Goal: Use online tool/utility: Use online tool/utility

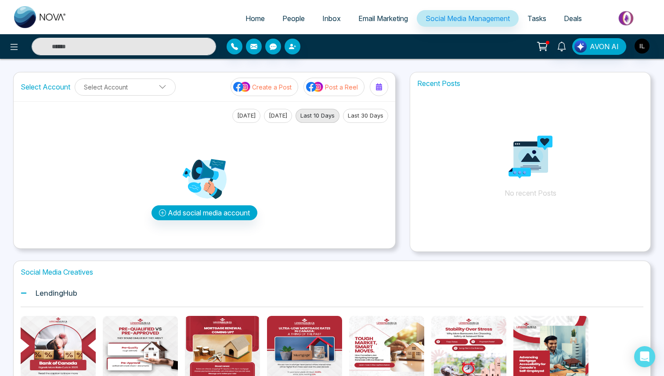
click at [395, 19] on span "Email Marketing" at bounding box center [383, 18] width 50 height 9
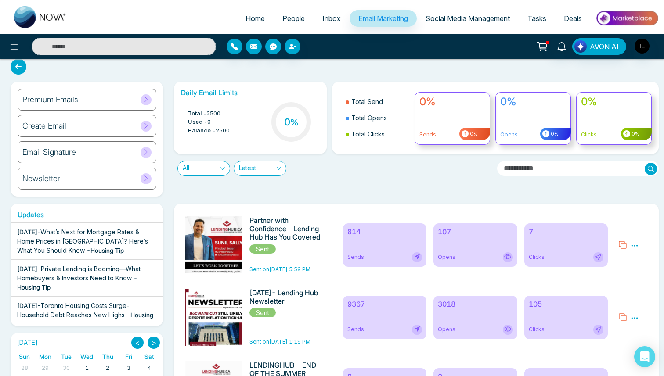
scroll to position [8, 0]
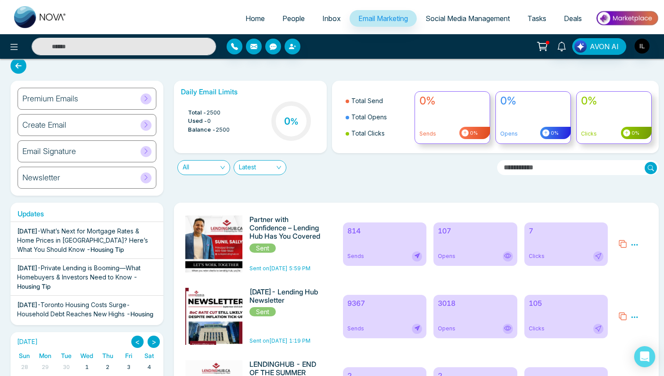
click at [386, 20] on span "Email Marketing" at bounding box center [383, 18] width 50 height 9
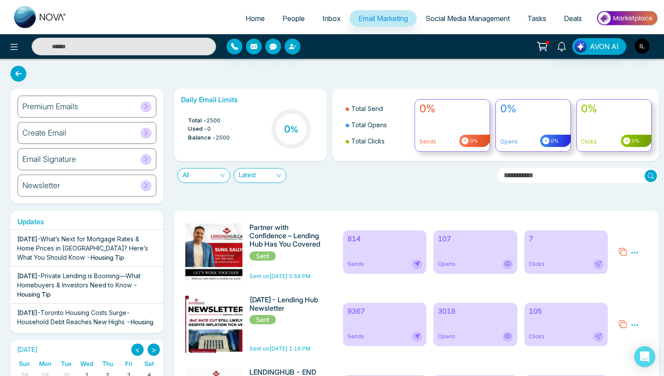
click at [79, 103] on div "Premium Emails" at bounding box center [87, 107] width 139 height 22
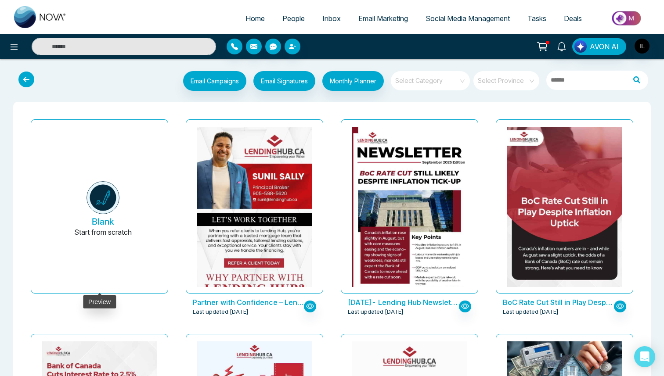
click at [108, 188] on img at bounding box center [102, 197] width 33 height 33
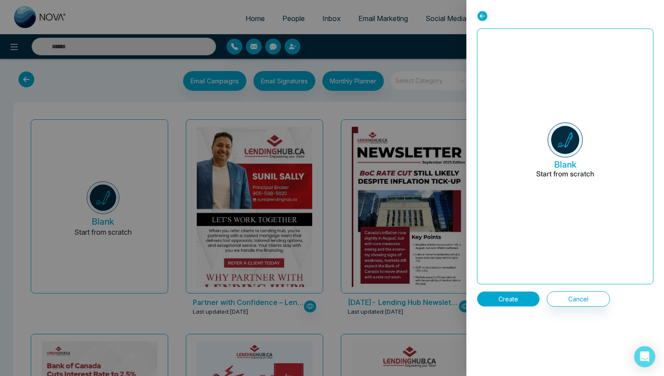
click at [517, 301] on button "Create" at bounding box center [508, 298] width 63 height 15
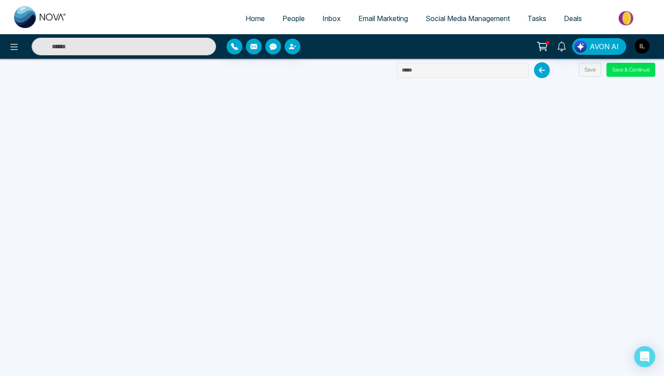
click at [387, 20] on span "Email Marketing" at bounding box center [383, 18] width 50 height 9
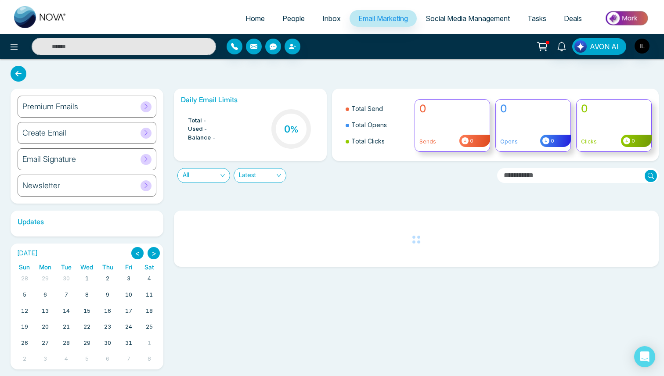
click at [112, 106] on div "Premium Emails" at bounding box center [87, 107] width 139 height 22
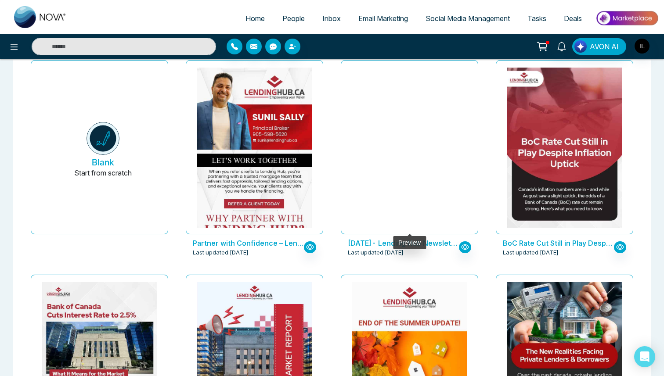
scroll to position [30, 0]
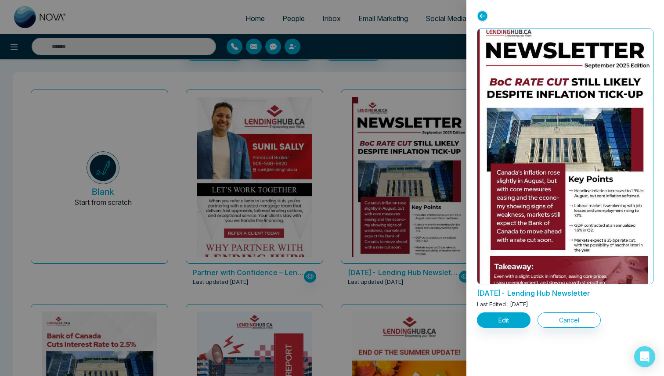
scroll to position [20, 0]
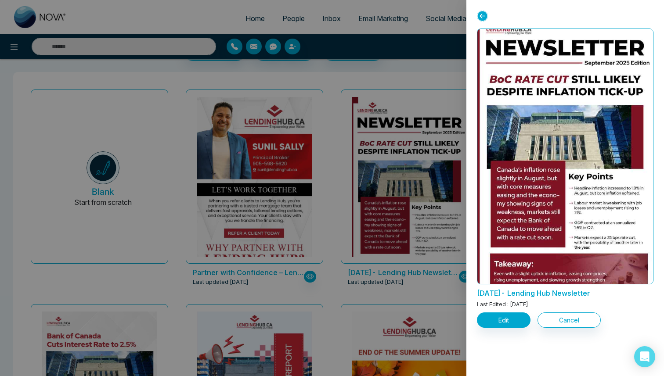
click at [326, 146] on div at bounding box center [332, 188] width 664 height 376
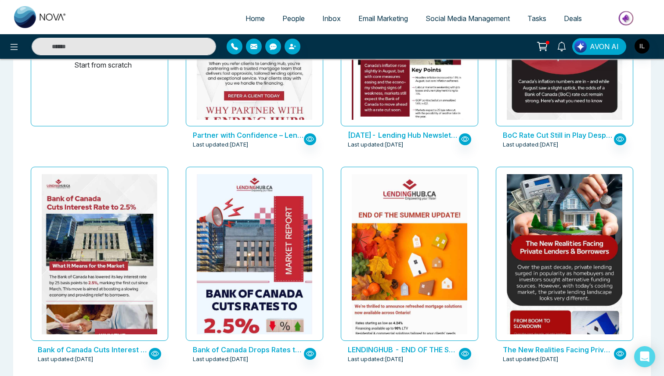
scroll to position [0, 0]
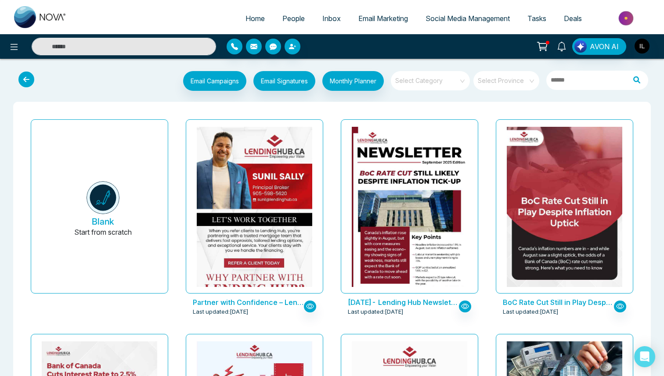
click at [446, 19] on span "Social Media Management" at bounding box center [467, 18] width 84 height 9
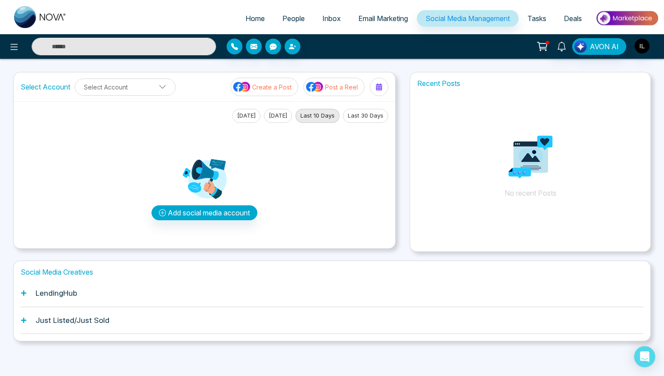
click at [69, 296] on h1 "LendingHub" at bounding box center [57, 293] width 42 height 9
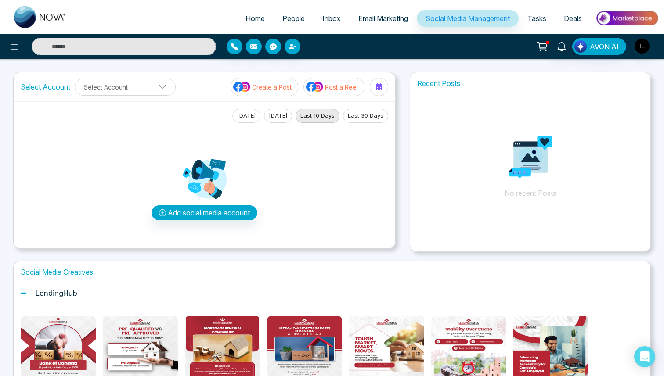
scroll to position [132, 0]
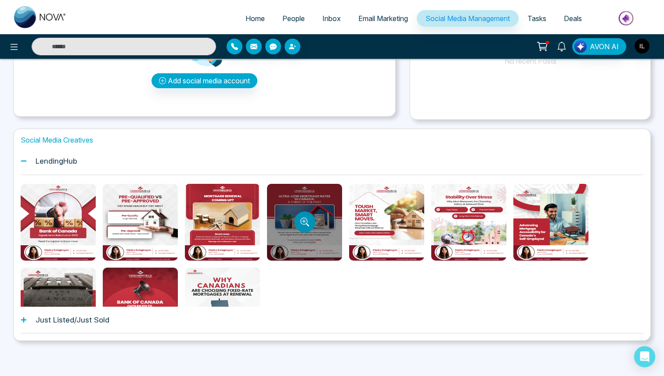
click at [306, 225] on icon "Preview template" at bounding box center [304, 222] width 9 height 9
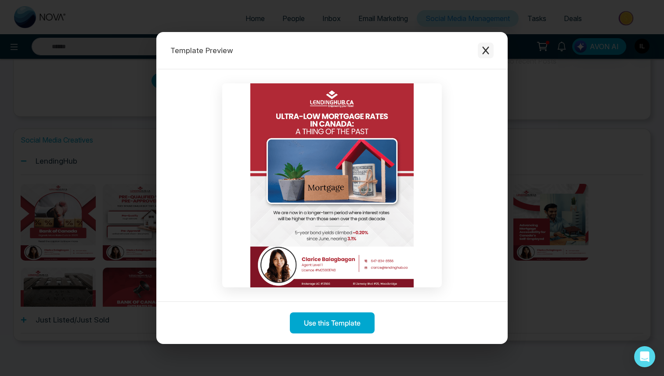
click at [485, 49] on icon "Close modal" at bounding box center [485, 50] width 9 height 9
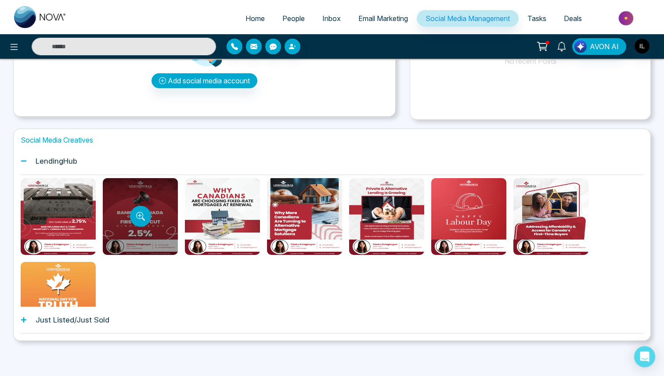
scroll to position [90, 0]
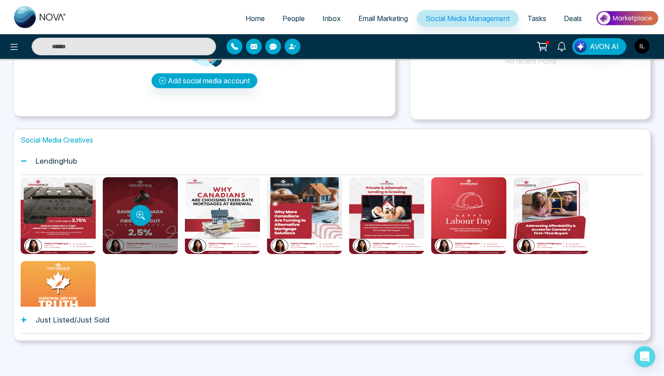
click at [157, 195] on div at bounding box center [140, 215] width 75 height 77
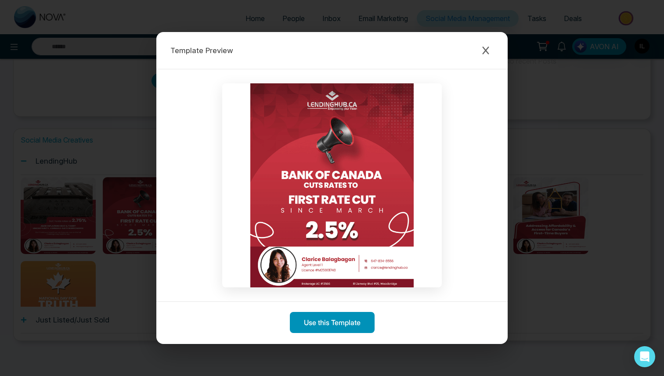
click at [352, 316] on button "Use this Template" at bounding box center [332, 322] width 85 height 21
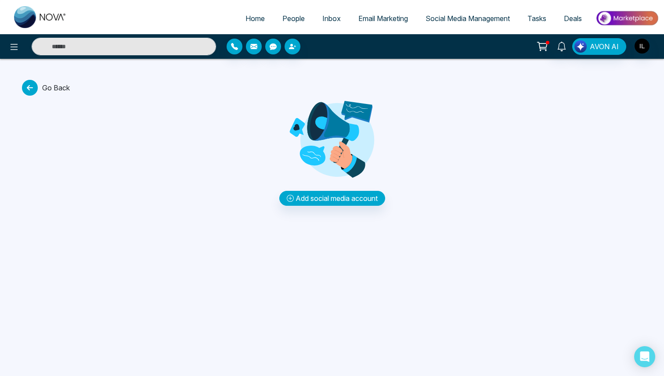
click at [55, 89] on span "Go Back" at bounding box center [46, 88] width 48 height 16
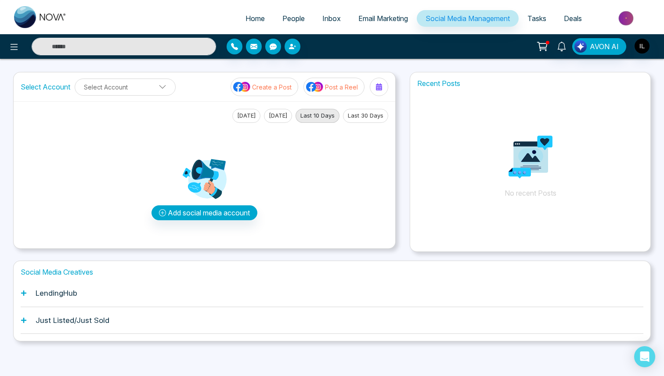
scroll to position [0, 0]
click at [154, 276] on div "Social Media Creatives LendingHub Just Listed/Just Sold" at bounding box center [331, 300] width 637 height 81
click at [160, 286] on div "LendingHub" at bounding box center [332, 293] width 622 height 27
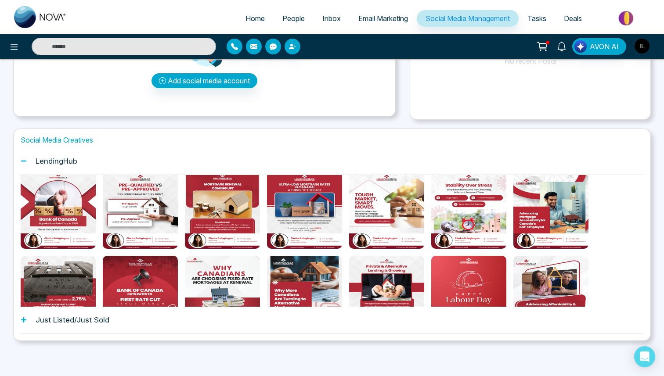
scroll to position [14, 0]
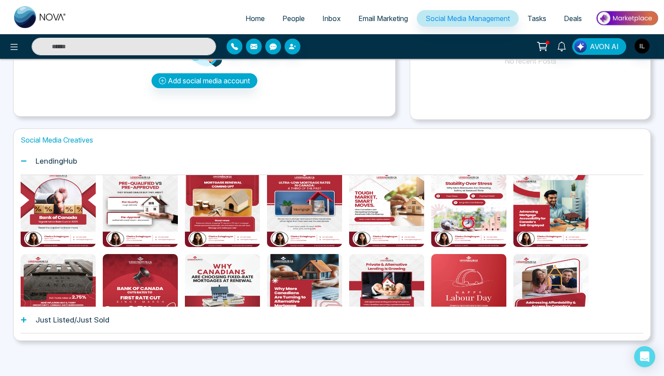
click at [607, 49] on span "AVON AI" at bounding box center [603, 46] width 29 height 11
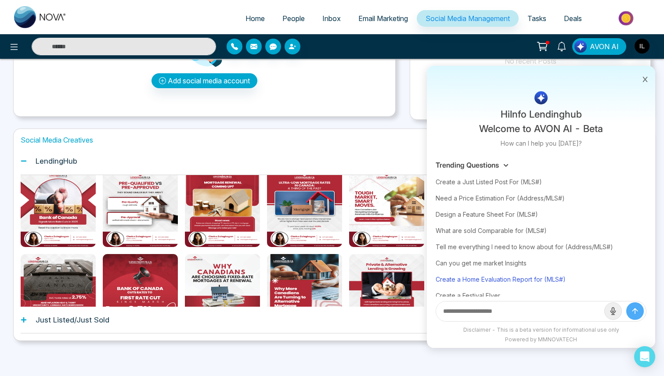
click at [516, 275] on div "Create a Home Evaluation Report for (MLS#)" at bounding box center [540, 279] width 211 height 16
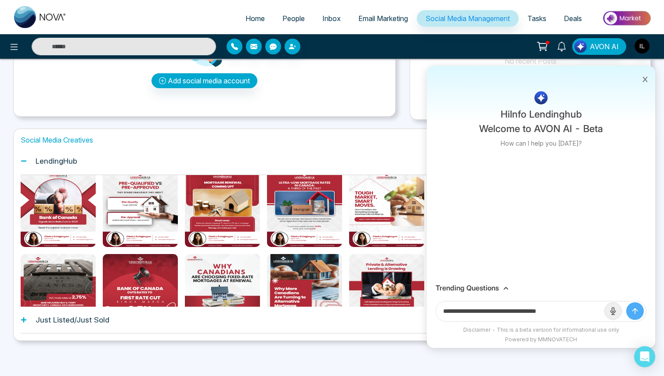
drag, startPoint x: 551, startPoint y: 312, endPoint x: 599, endPoint y: 314, distance: 47.4
click at [599, 314] on input "**********" at bounding box center [520, 312] width 168 height 20
type input "**********"
click at [626, 302] on button "submit" at bounding box center [635, 311] width 18 height 18
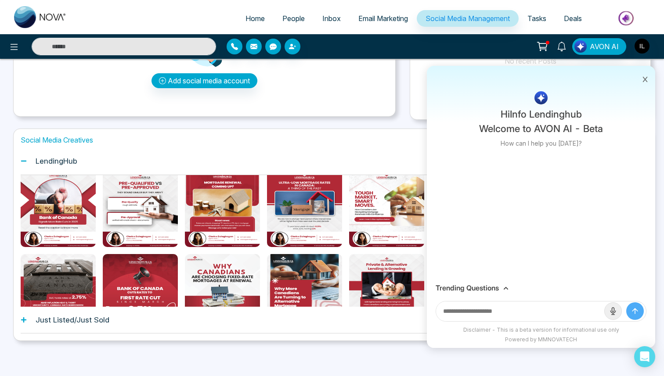
scroll to position [0, 0]
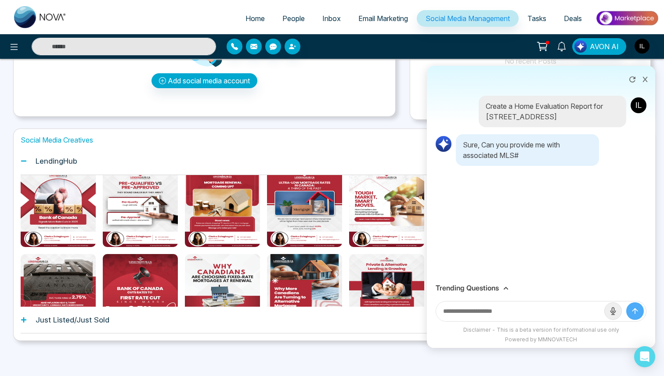
click at [472, 286] on h3 "Trending Questions" at bounding box center [466, 288] width 63 height 8
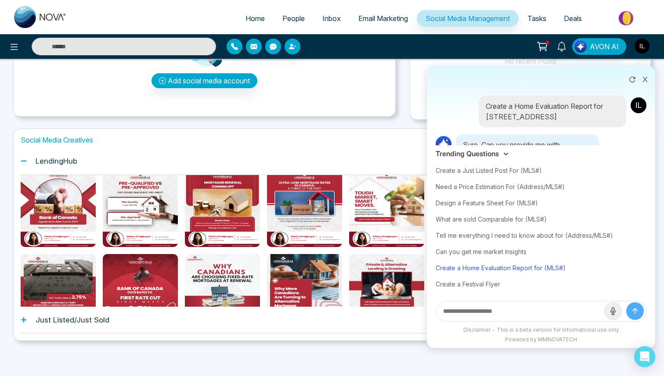
click at [519, 261] on div "Create a Home Evaluation Report for (MLS#)" at bounding box center [540, 268] width 211 height 16
type input "**********"
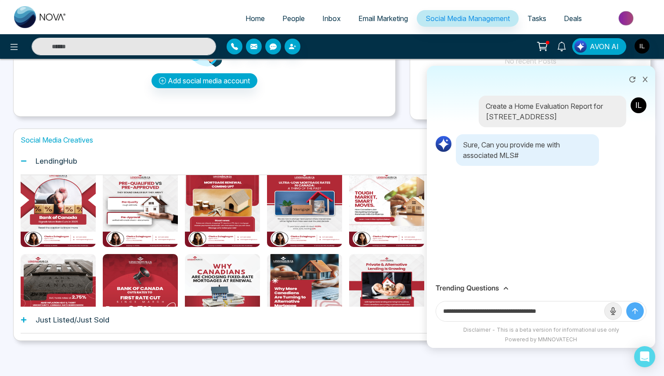
click at [636, 311] on icon "submit" at bounding box center [634, 311] width 9 height 9
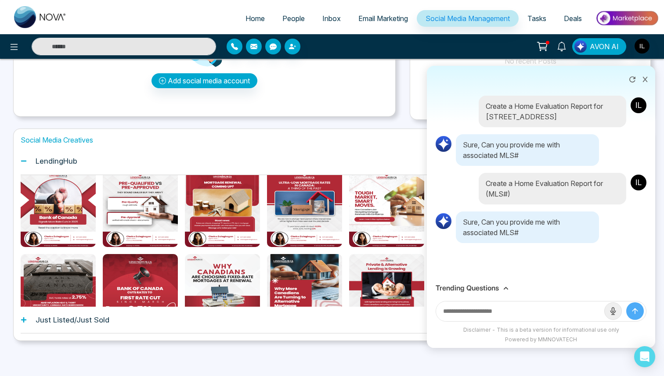
click at [578, 313] on input "text" at bounding box center [520, 312] width 168 height 20
type input "*****"
click at [626, 302] on button "submit" at bounding box center [635, 311] width 18 height 18
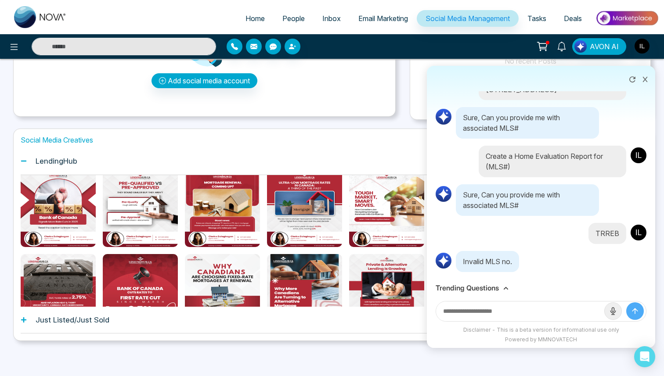
click at [469, 281] on div "Trending Questions" at bounding box center [541, 288] width 228 height 17
click at [470, 287] on h3 "Trending Questions" at bounding box center [466, 288] width 63 height 8
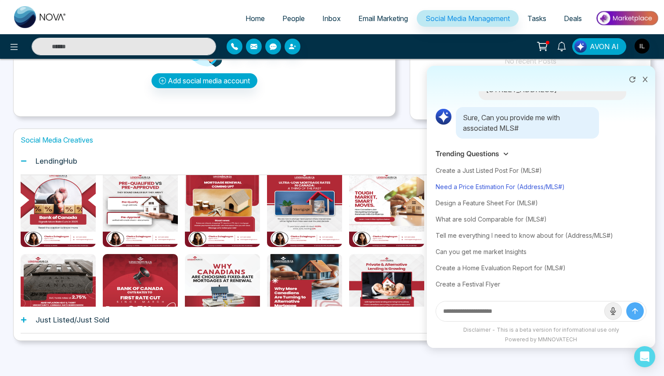
click at [490, 191] on div "Need a Price Estimation For (Address/MLS#)" at bounding box center [540, 187] width 211 height 16
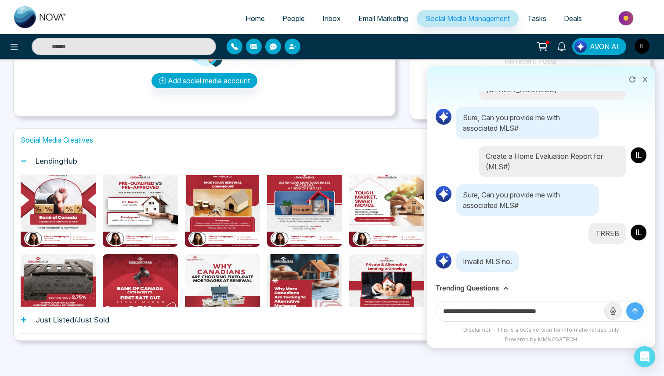
drag, startPoint x: 525, startPoint y: 309, endPoint x: 583, endPoint y: 309, distance: 57.9
click at [583, 309] on input "**********" at bounding box center [520, 312] width 168 height 20
type input "**********"
click at [626, 302] on button "submit" at bounding box center [635, 311] width 18 height 18
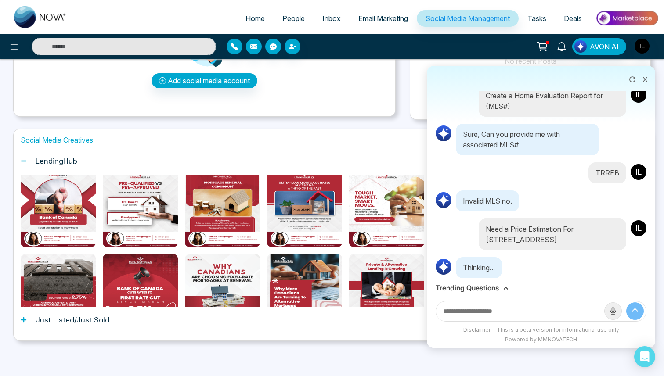
scroll to position [94, 0]
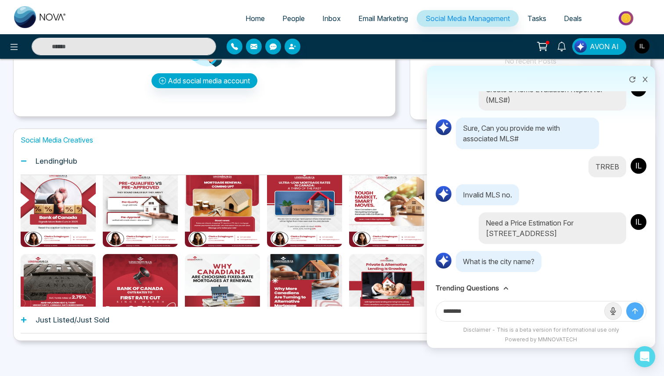
type input "********"
click at [638, 313] on icon "submit" at bounding box center [634, 311] width 9 height 9
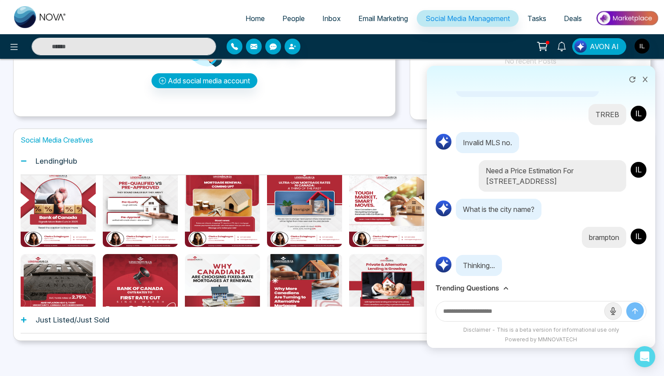
scroll to position [150, 0]
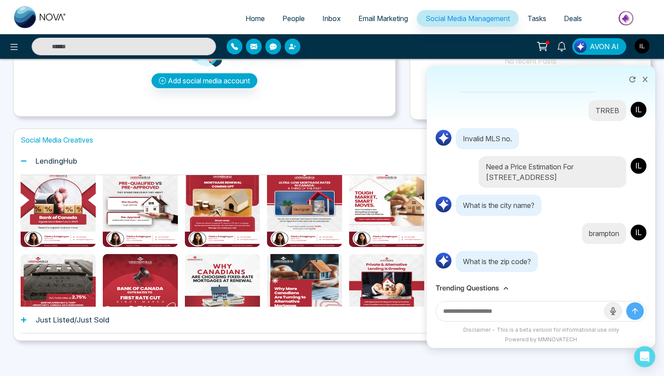
click at [555, 307] on input "text" at bounding box center [520, 312] width 168 height 20
type input "*******"
click at [626, 302] on button "submit" at bounding box center [635, 311] width 18 height 18
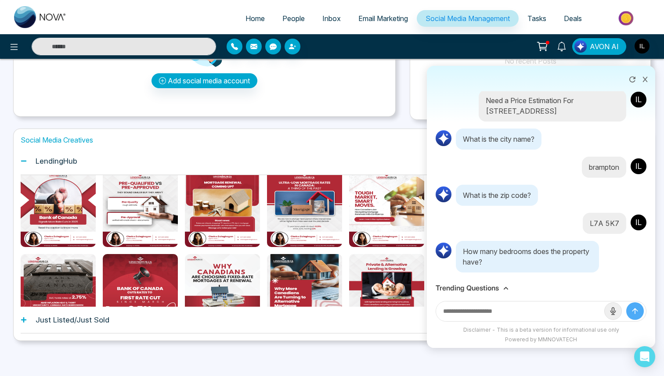
scroll to position [217, 0]
